Goal: Transaction & Acquisition: Purchase product/service

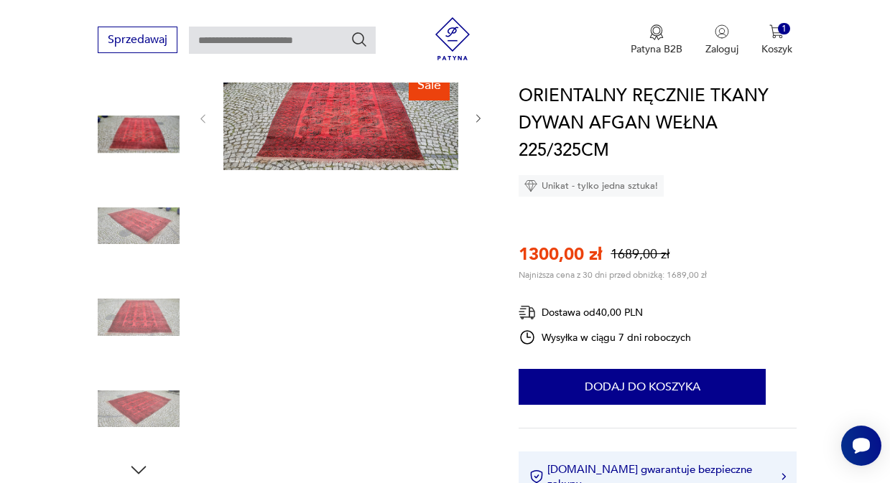
scroll to position [144, 0]
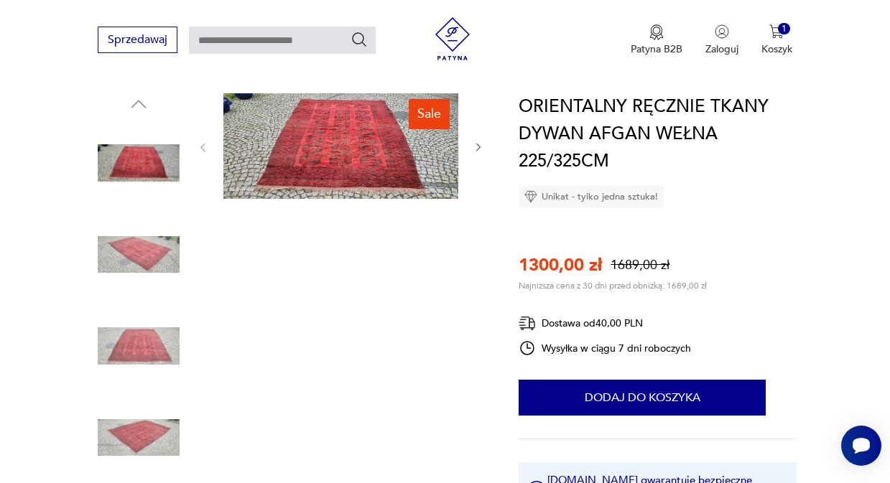
click at [354, 144] on img at bounding box center [340, 146] width 235 height 106
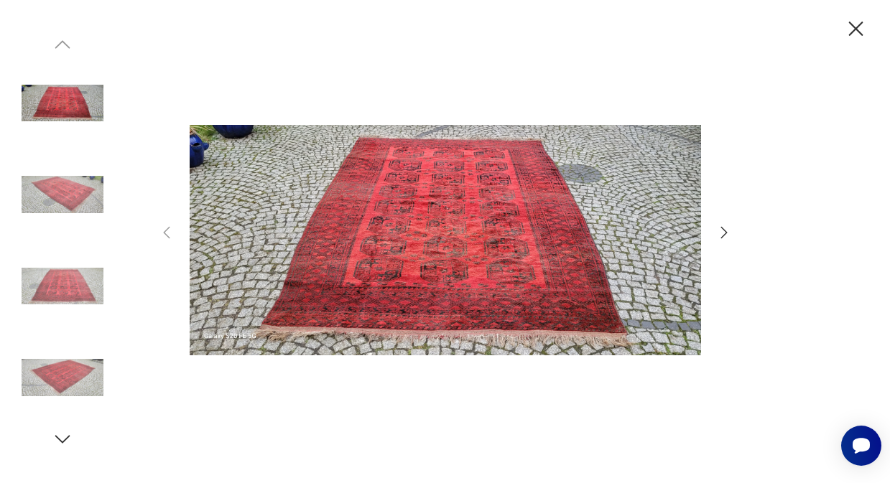
click at [437, 246] on img at bounding box center [445, 240] width 511 height 386
click at [723, 231] on icon "button" at bounding box center [723, 232] width 6 height 11
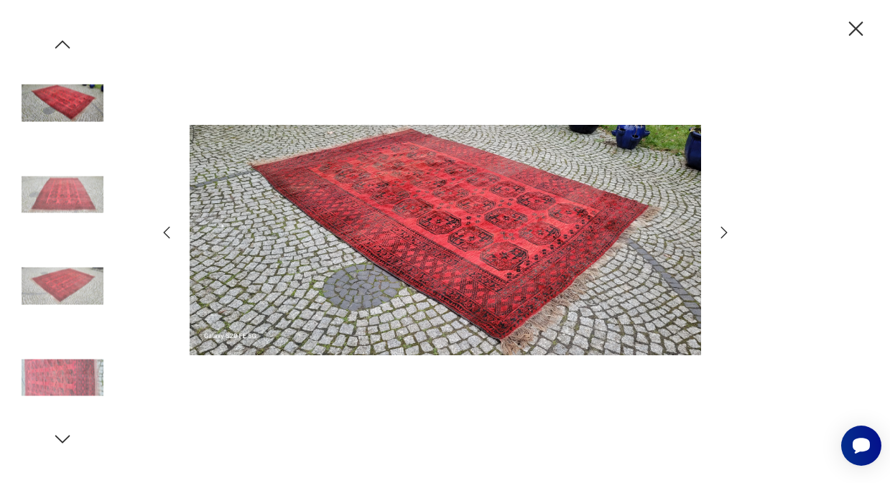
click at [723, 231] on icon "button" at bounding box center [723, 232] width 6 height 11
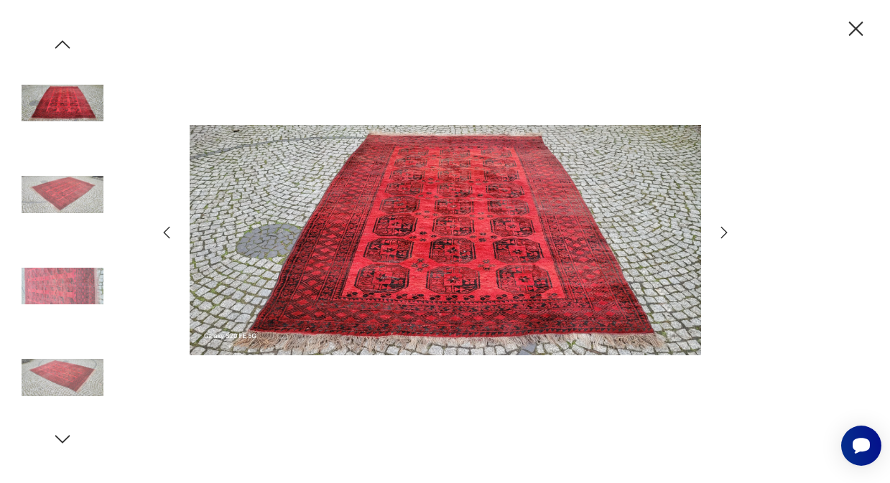
click at [723, 231] on icon "button" at bounding box center [723, 232] width 6 height 11
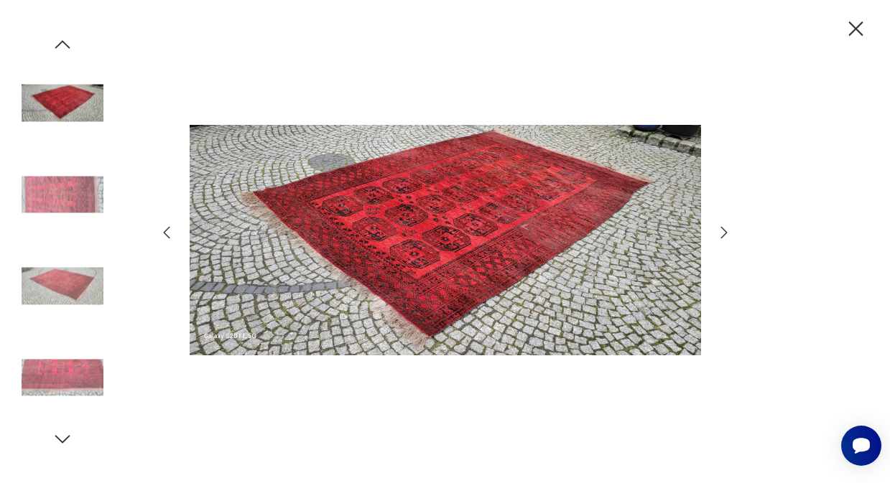
click at [723, 231] on icon "button" at bounding box center [723, 232] width 6 height 11
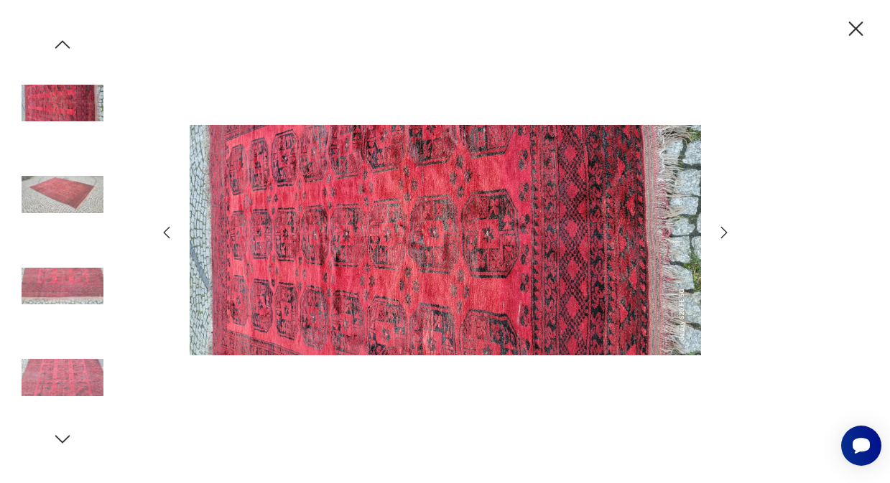
click at [723, 231] on icon "button" at bounding box center [723, 232] width 6 height 11
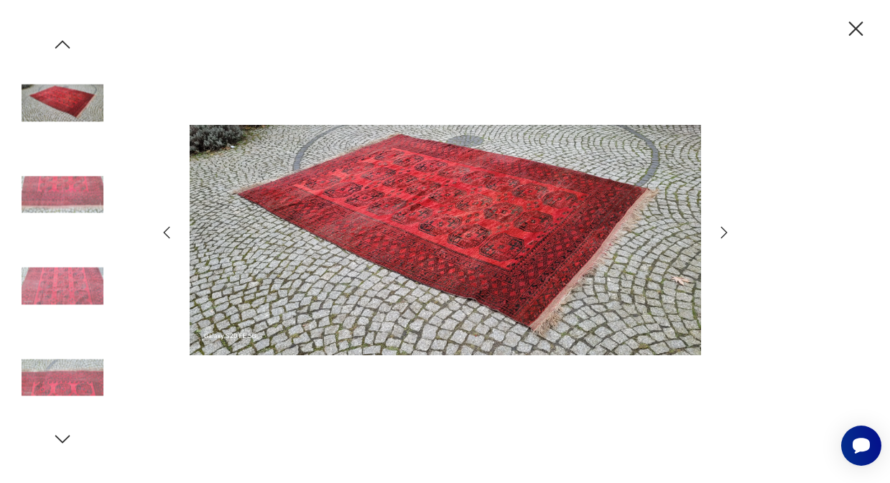
click at [723, 231] on icon "button" at bounding box center [723, 232] width 6 height 11
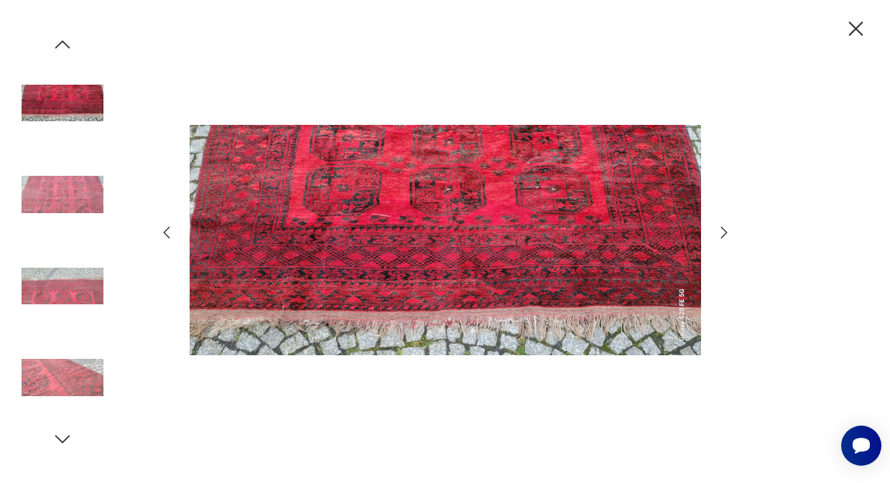
click at [723, 231] on icon "button" at bounding box center [723, 232] width 6 height 11
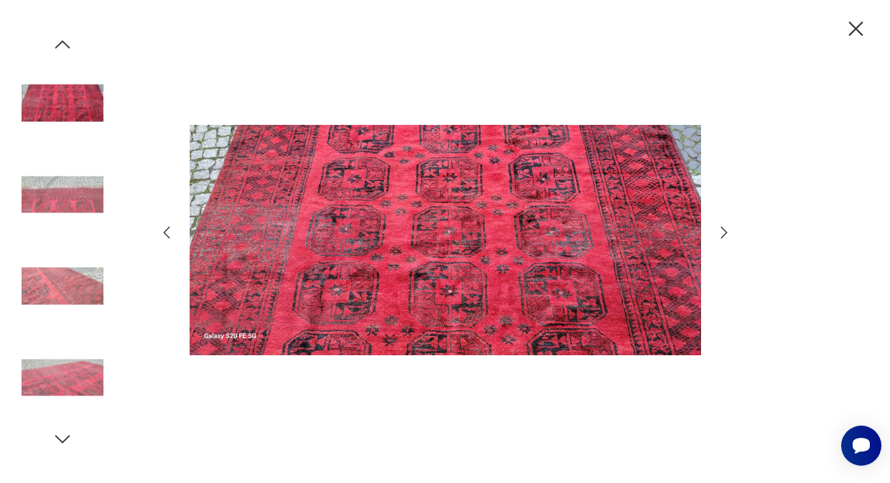
click at [854, 28] on icon "button" at bounding box center [855, 29] width 25 height 25
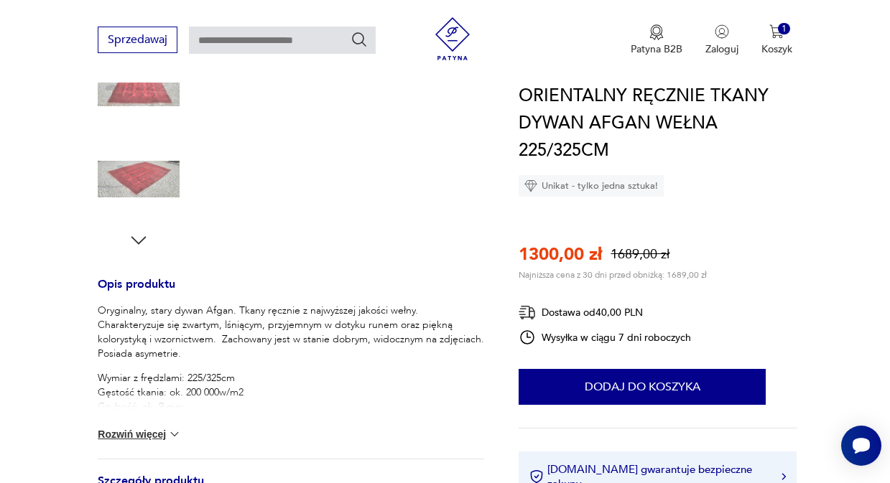
scroll to position [431, 0]
